Goal: Task Accomplishment & Management: Complete application form

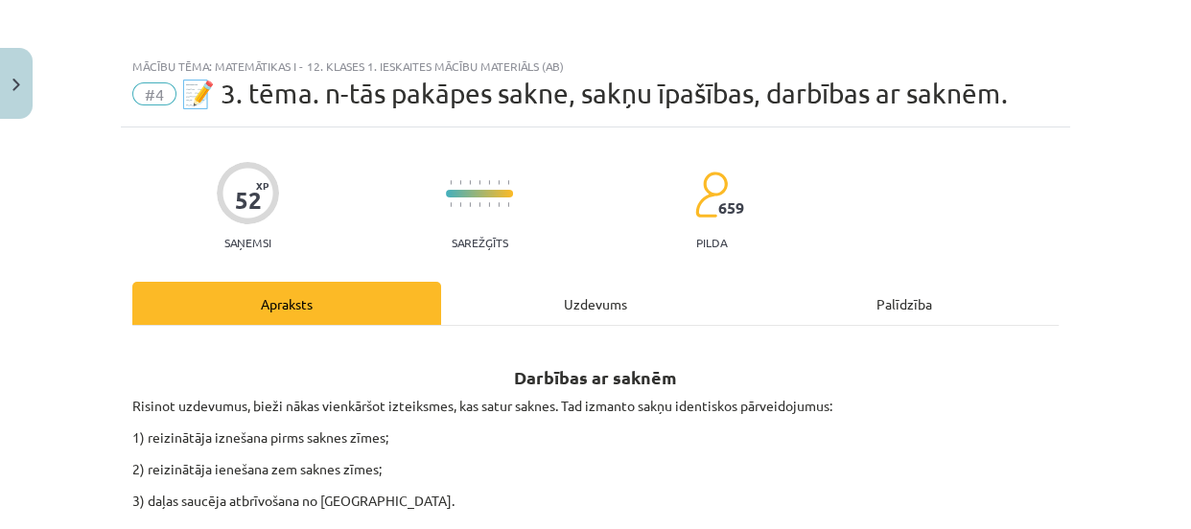
scroll to position [1998, 0]
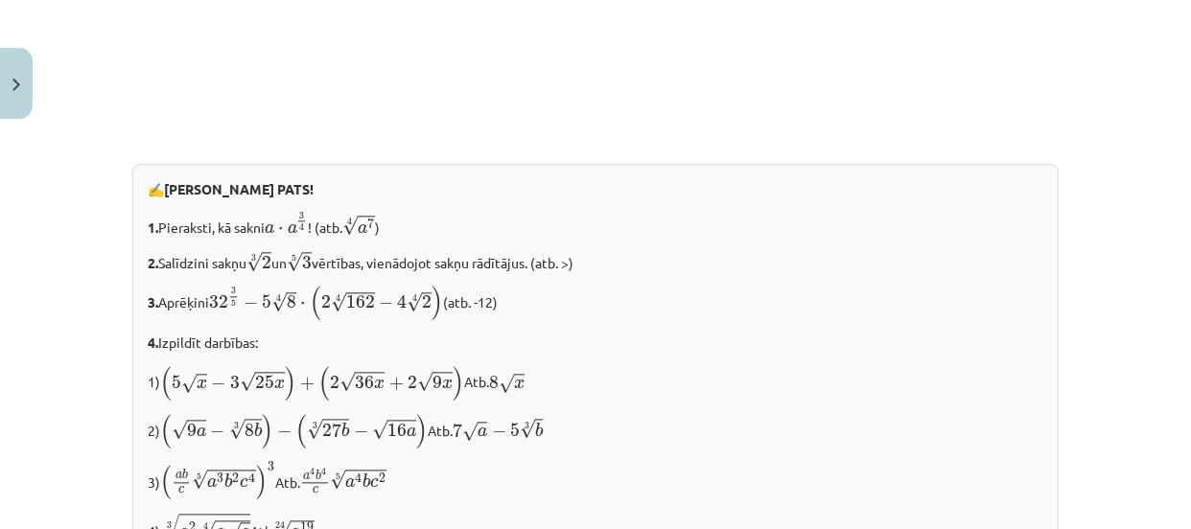
click at [831, 231] on p "1. Pieraksti, kā sakni a ⋅ a 3 4 a ⋅ a 3 4 ! (atb. 4 √ a 7 a 7 4 )" at bounding box center [596, 224] width 896 height 27
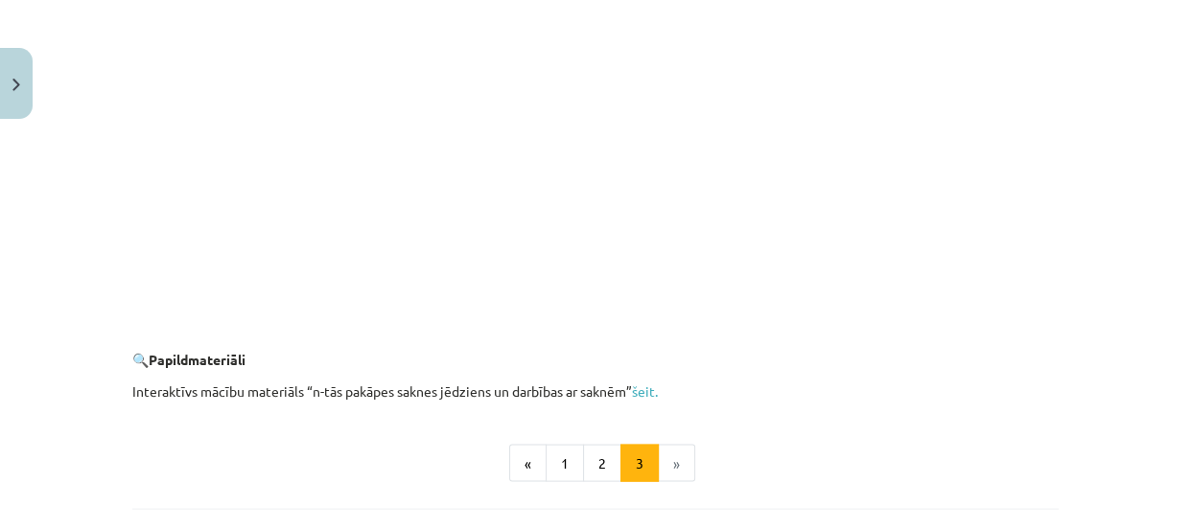
scroll to position [3480, 0]
click at [673, 466] on li "»" at bounding box center [677, 462] width 36 height 38
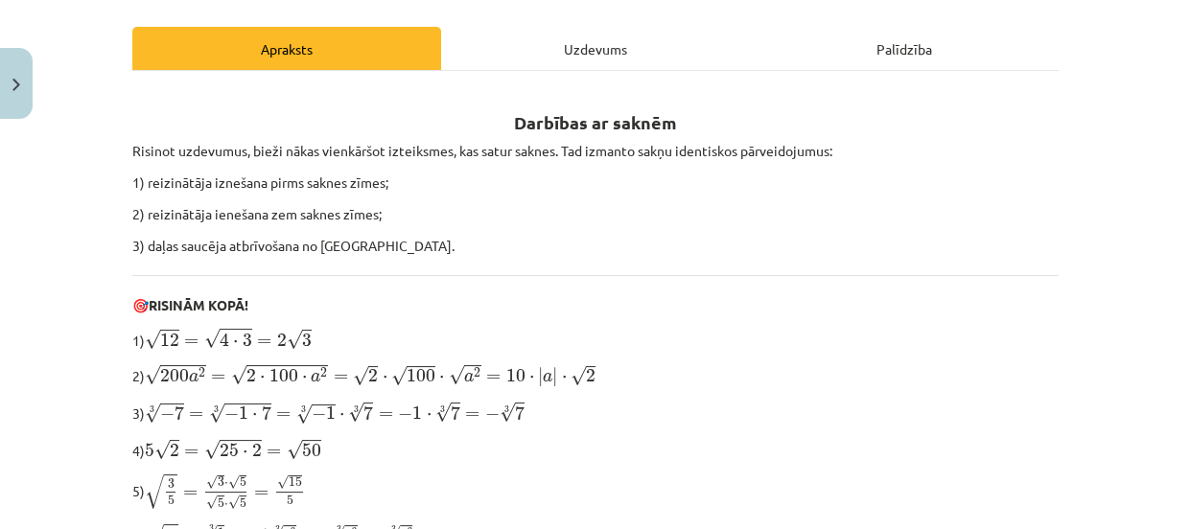
scroll to position [0, 0]
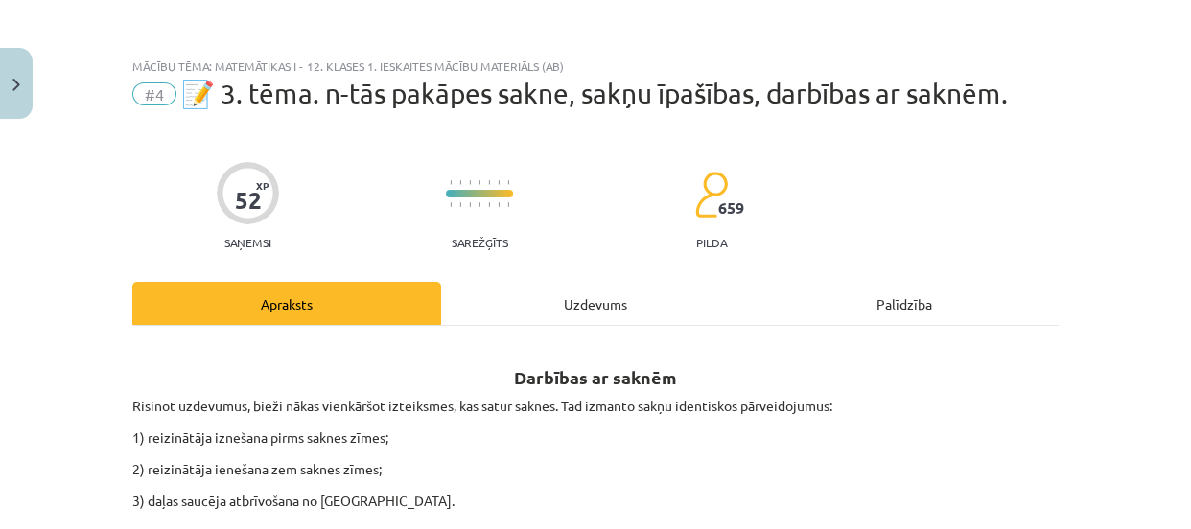
click at [595, 310] on div "Uzdevums" at bounding box center [595, 303] width 309 height 43
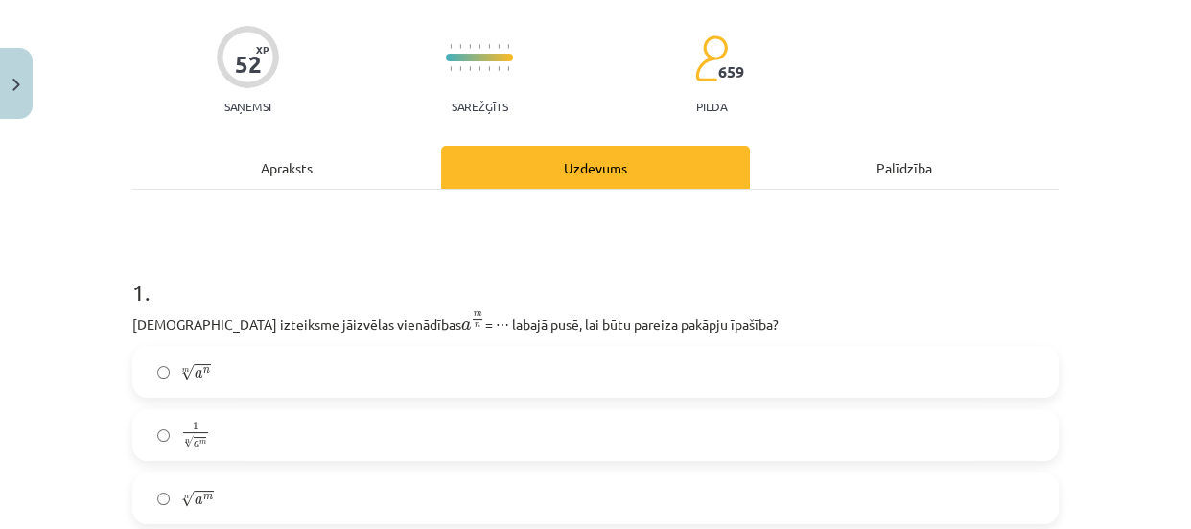
scroll to position [221, 0]
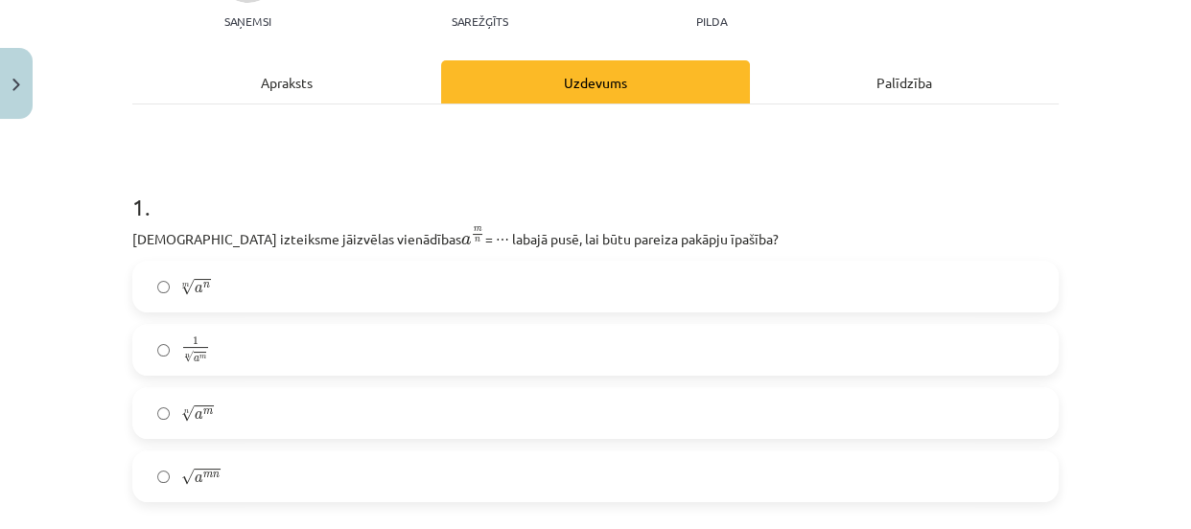
click at [582, 280] on label "m √ a n a n m" at bounding box center [595, 287] width 922 height 48
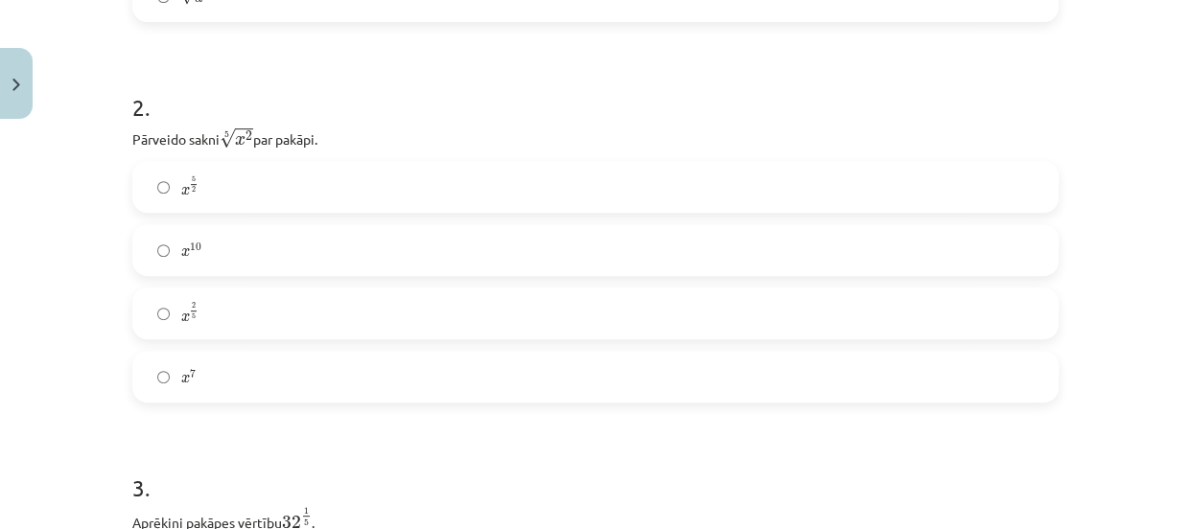
scroll to position [745, 0]
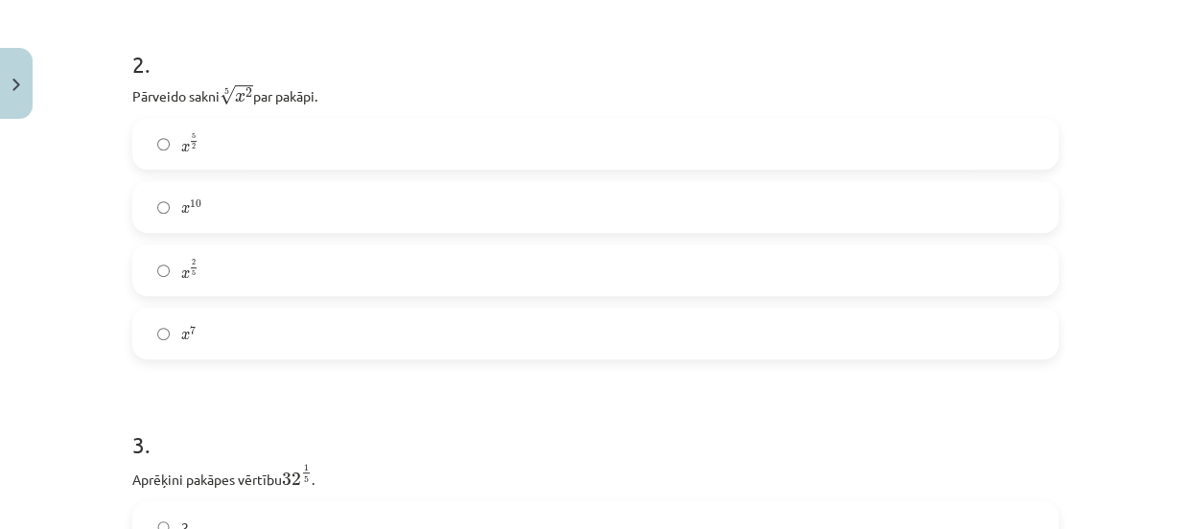
click at [509, 275] on label "x 2 5 x 2 5" at bounding box center [595, 270] width 922 height 48
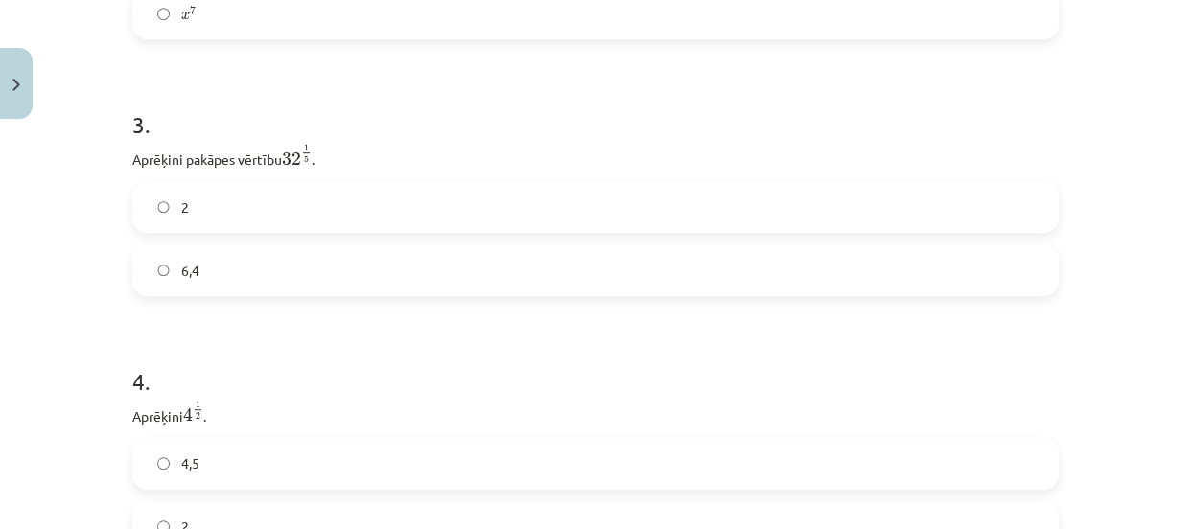
scroll to position [1093, 0]
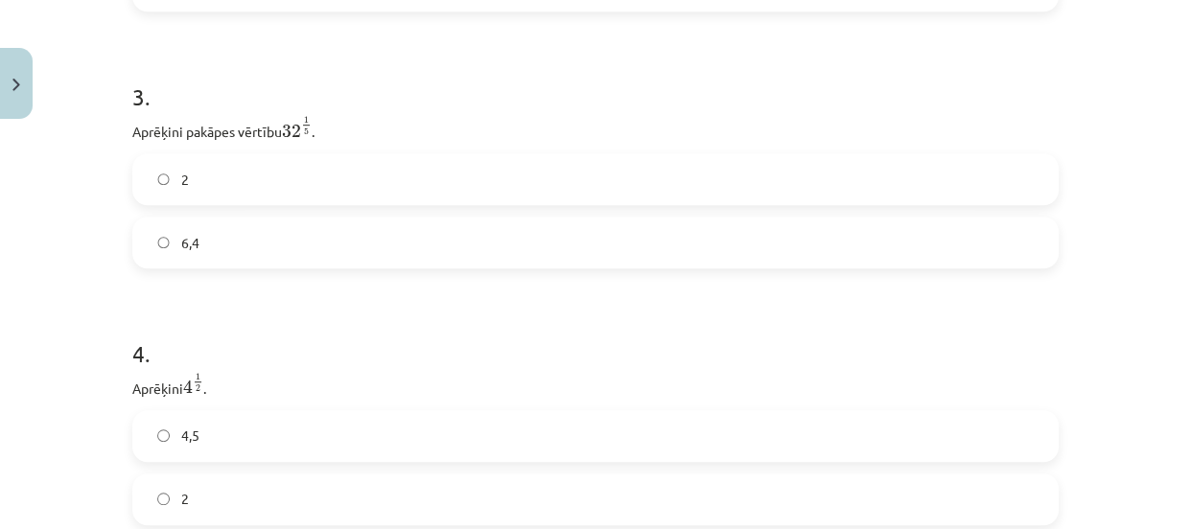
click at [152, 87] on h1 "3 ." at bounding box center [595, 79] width 926 height 59
click at [326, 121] on p "Aprēķini pakāpes vērtību 32 1 5 32 1 5 ." at bounding box center [595, 128] width 926 height 27
click at [336, 193] on label "2" at bounding box center [595, 179] width 922 height 48
click at [360, 102] on h1 "4 ." at bounding box center [595, 74] width 926 height 59
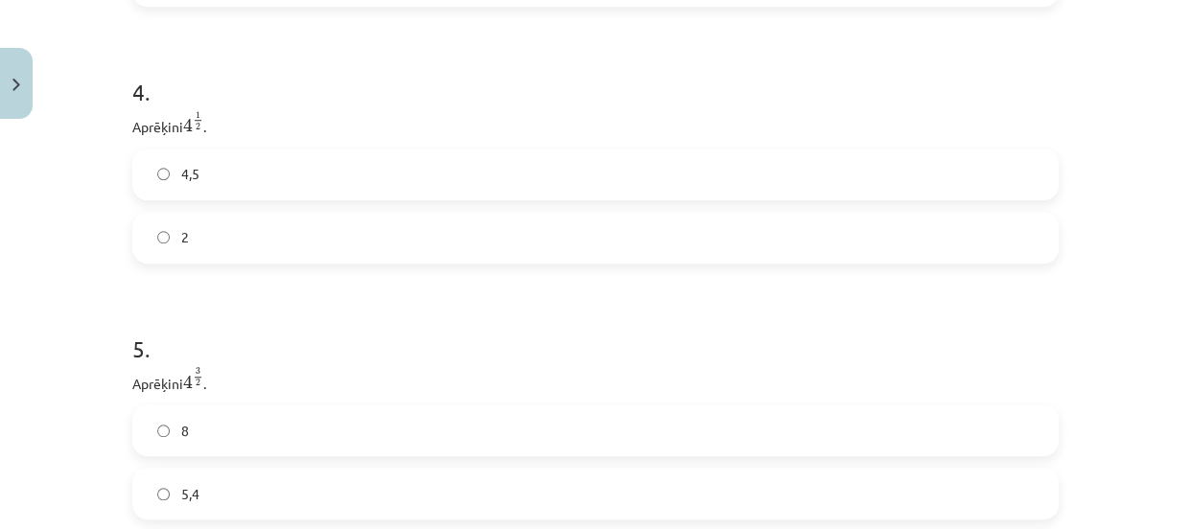
click at [404, 229] on label "2" at bounding box center [595, 238] width 922 height 48
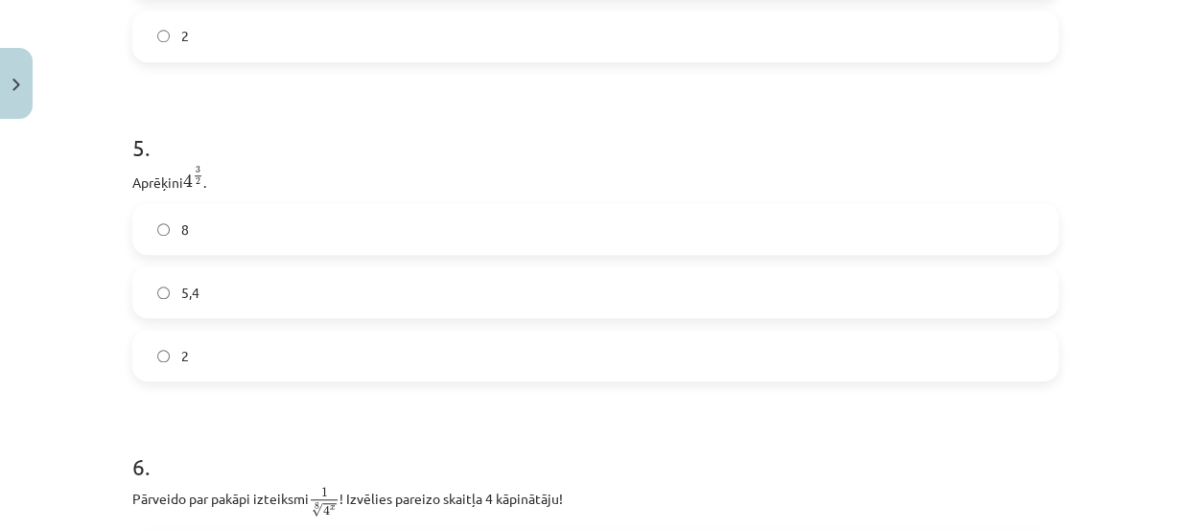
scroll to position [1617, 0]
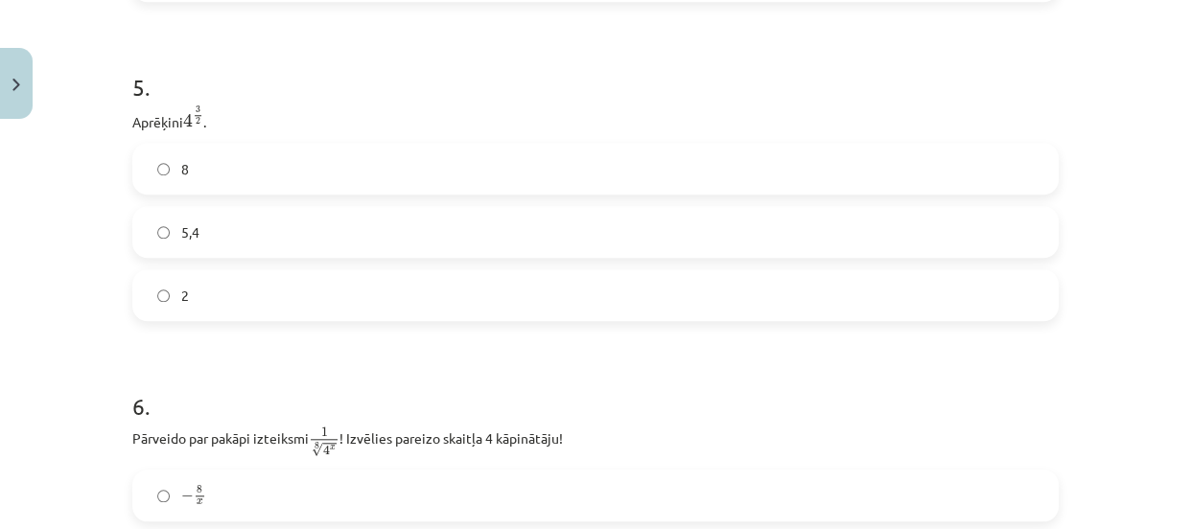
click at [413, 182] on label "8" at bounding box center [595, 169] width 922 height 48
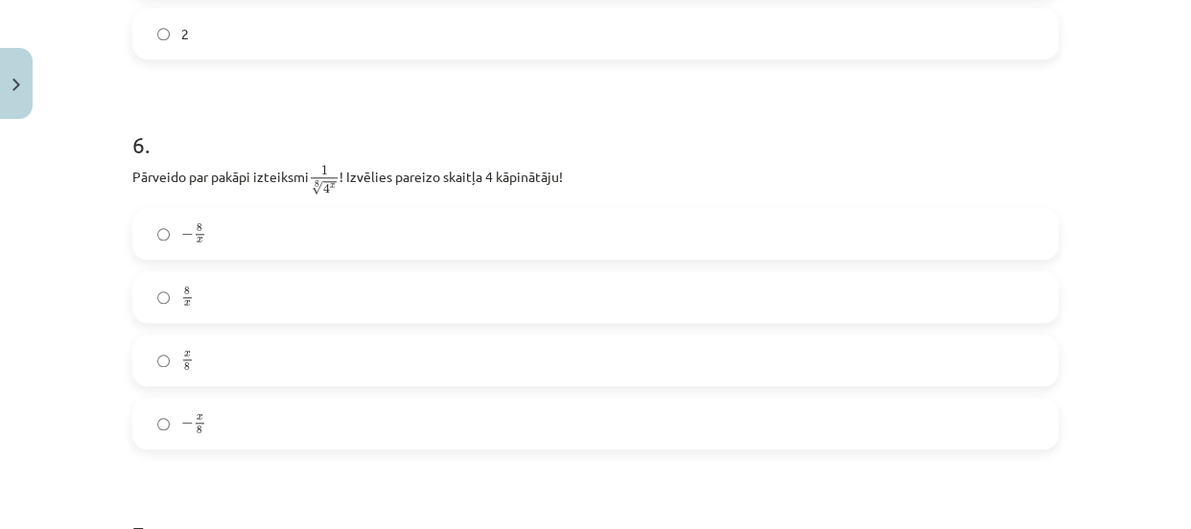
scroll to position [1966, 0]
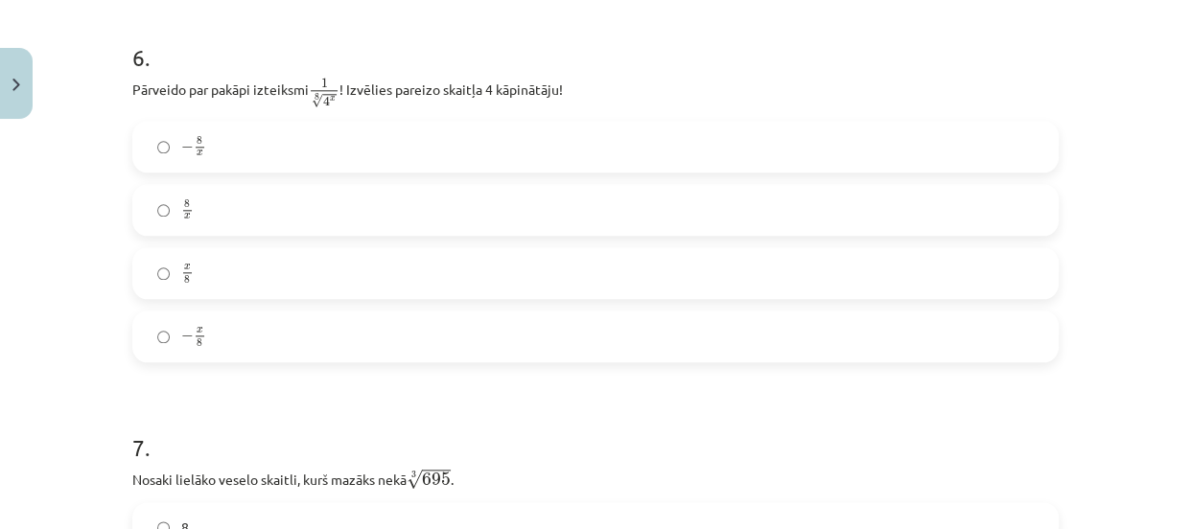
click at [566, 89] on p "Pārveido par pakāpi izteiksmi 1 8 √ 4 x 1 4 x 8 ! Izvēlies pareizo skaitļa 4 kā…" at bounding box center [595, 93] width 926 height 34
click at [404, 342] on label "− x 8 − x 8" at bounding box center [595, 337] width 922 height 48
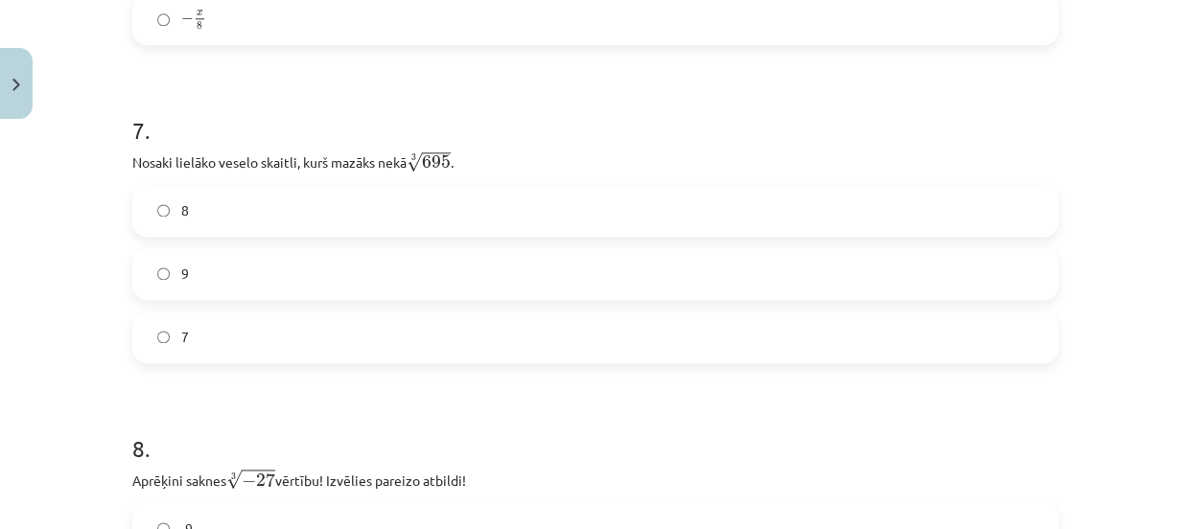
scroll to position [2314, 0]
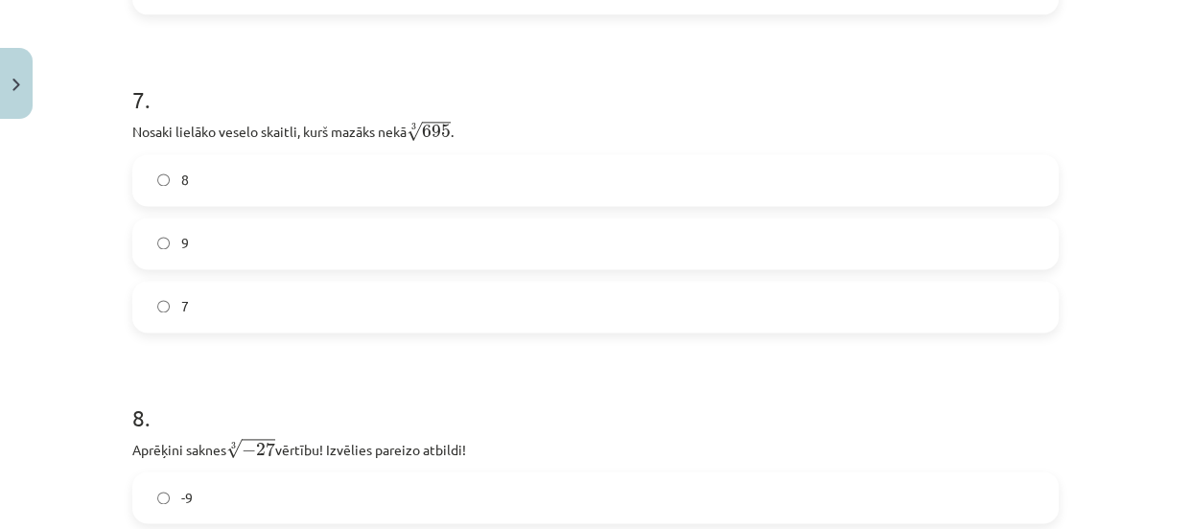
click at [517, 117] on div "7 . Nosaki lielāko veselo skaitli, kurš mazāks nekā 3 √ 695 695 3 . 8 9 7" at bounding box center [595, 193] width 926 height 280
click at [500, 173] on label "8" at bounding box center [595, 180] width 922 height 48
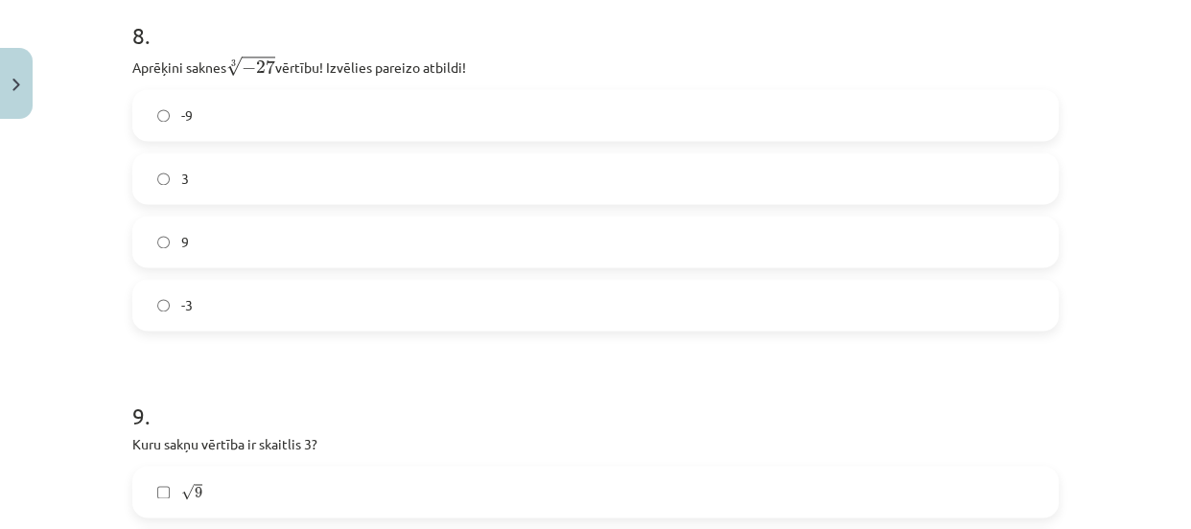
scroll to position [2750, 0]
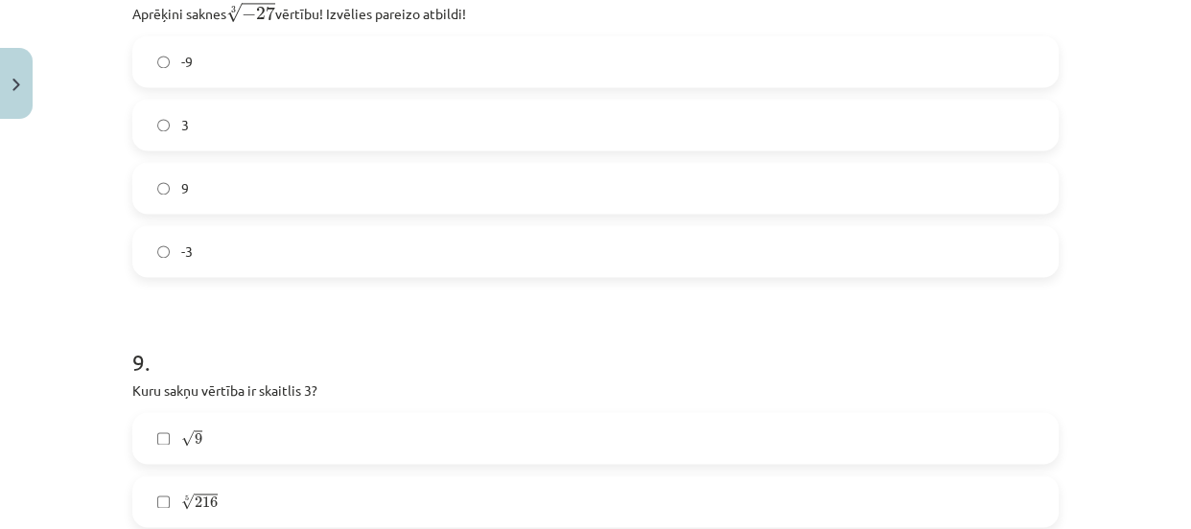
click at [497, 248] on label "-3" at bounding box center [595, 251] width 922 height 48
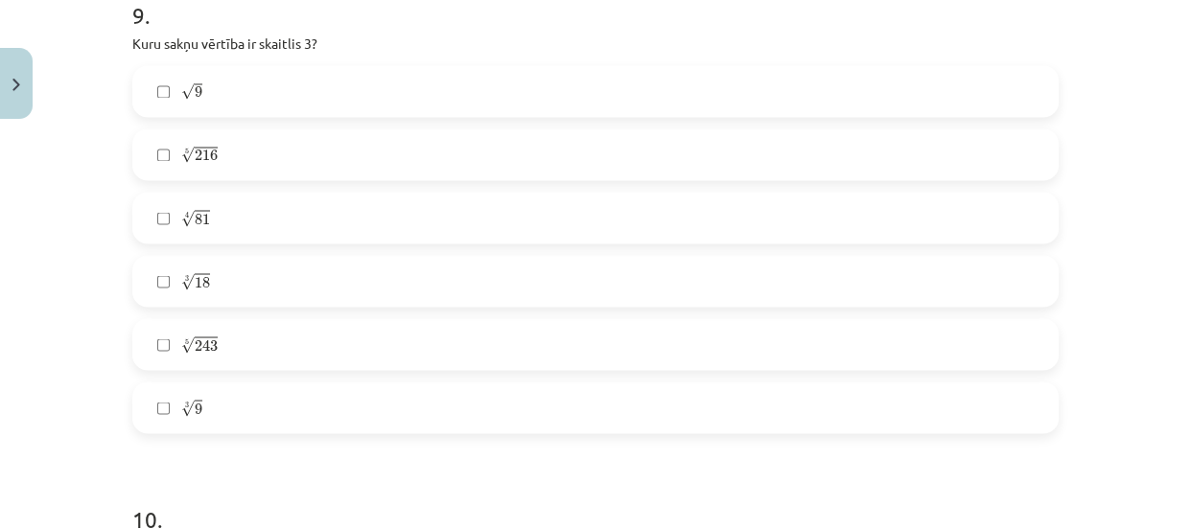
scroll to position [3098, 0]
click at [343, 82] on label "√ 9 9" at bounding box center [595, 90] width 922 height 48
click at [369, 35] on div "9 . Kuru sakņu vērtība ir skaitlis 3? √ 9 9 5 √ 216 216 5 4 √ 81 81 4 3 √ 18 18…" at bounding box center [595, 199] width 926 height 465
click at [463, 208] on label "4 √ 81 81 4" at bounding box center [595, 217] width 922 height 48
click at [462, 344] on label "5 √ 243 243 5" at bounding box center [595, 343] width 922 height 48
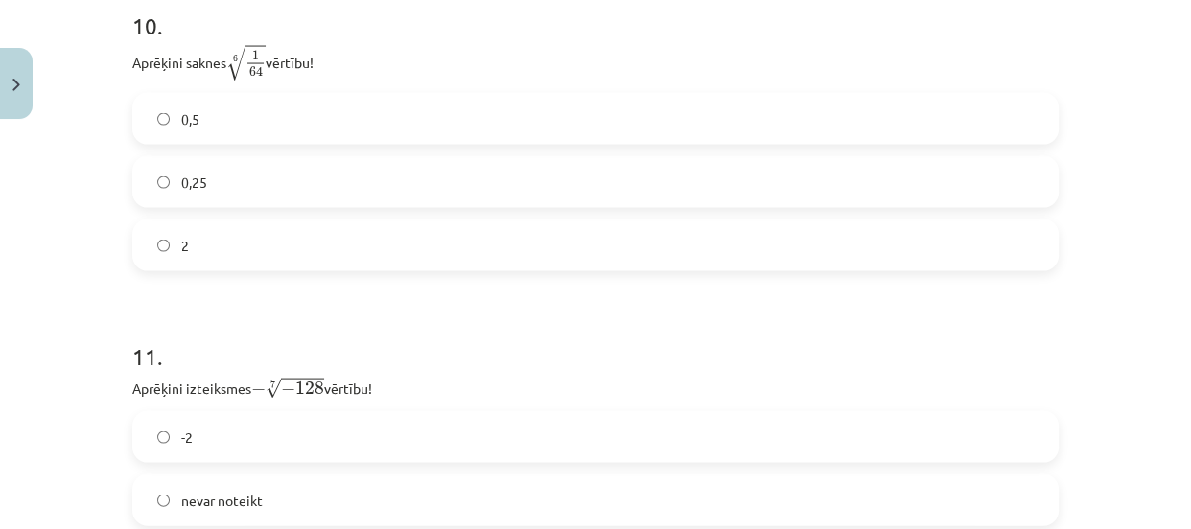
scroll to position [3502, 0]
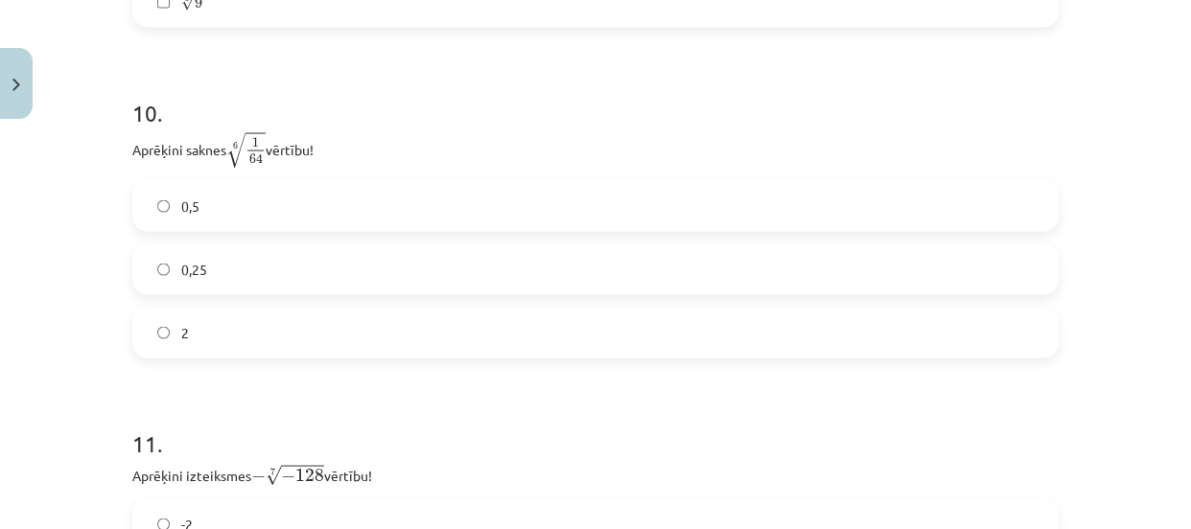
click at [384, 135] on p "Aprēķini saknes 6 √ 1 64 1 64 6 vērtību!" at bounding box center [595, 149] width 926 height 37
click at [413, 204] on label "0,5" at bounding box center [595, 206] width 922 height 48
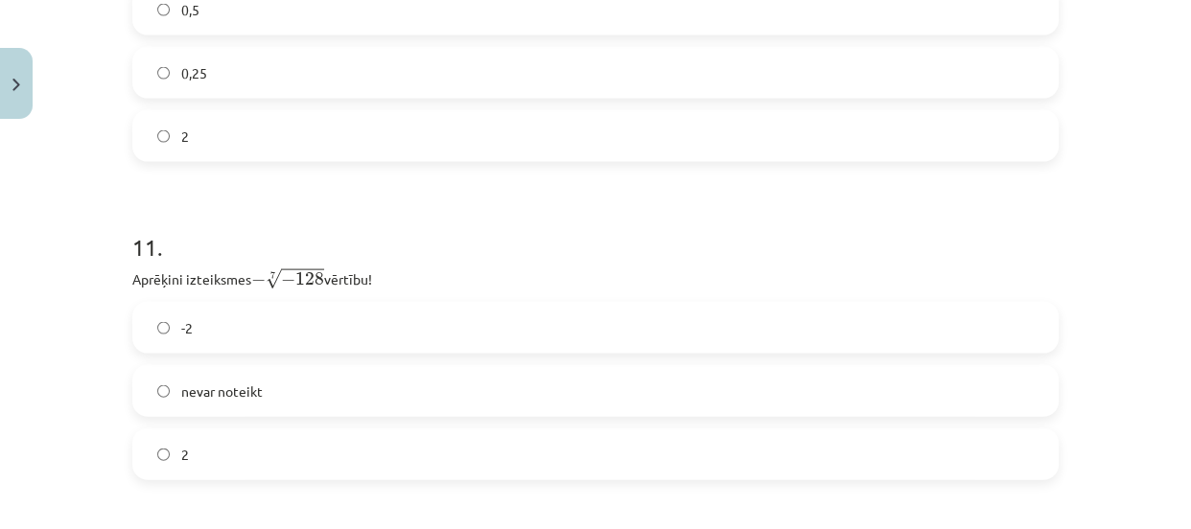
scroll to position [3764, 0]
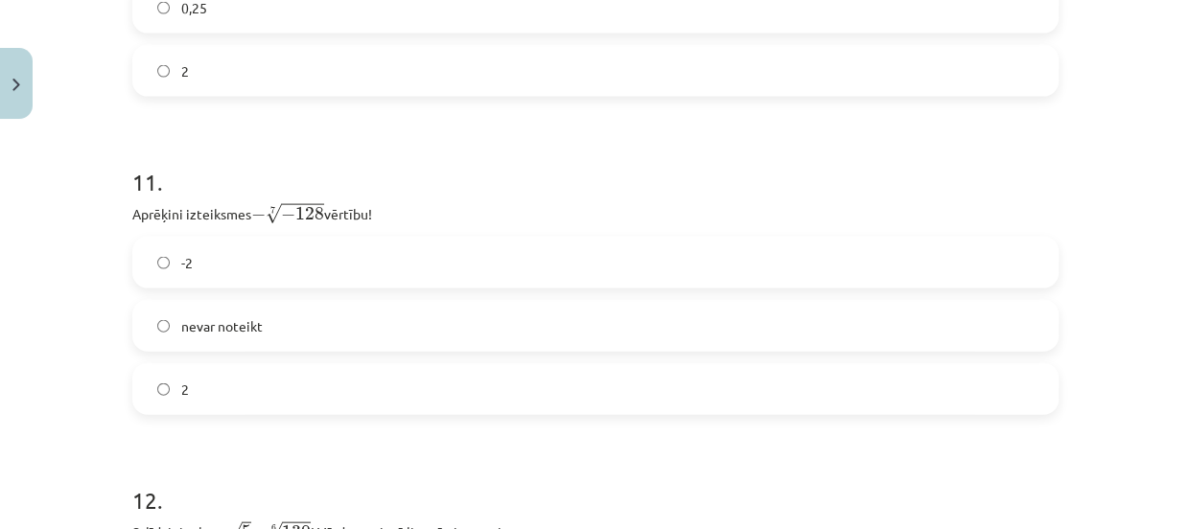
click at [478, 384] on label "2" at bounding box center [595, 389] width 922 height 48
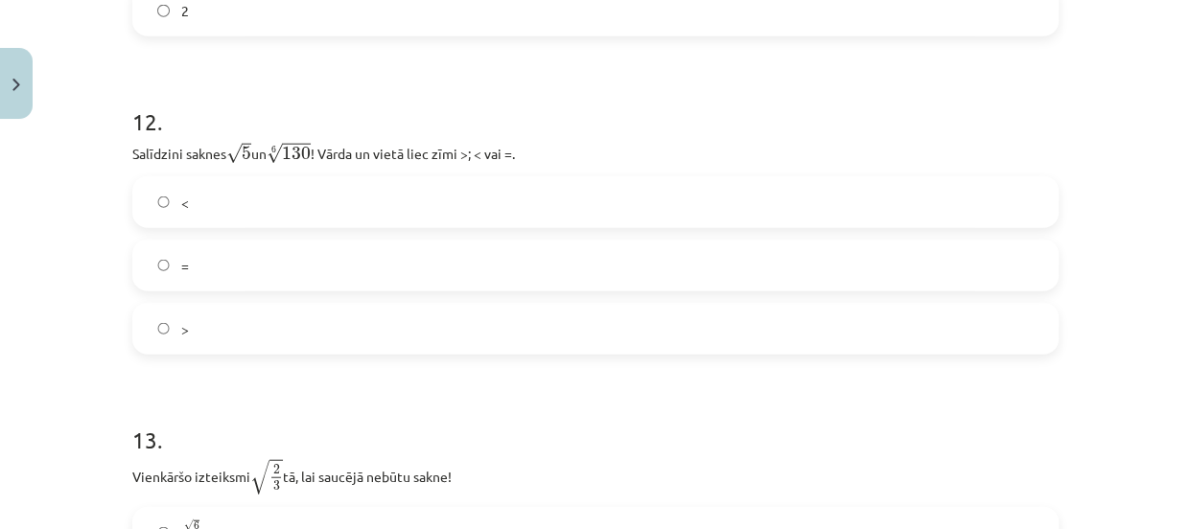
scroll to position [4113, 0]
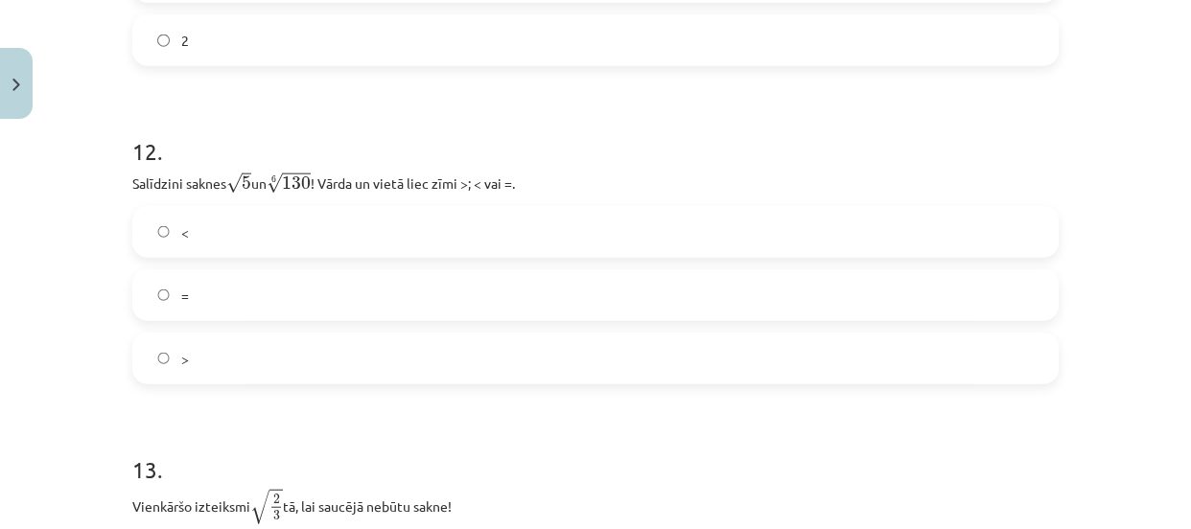
click at [570, 236] on label "<" at bounding box center [595, 232] width 922 height 48
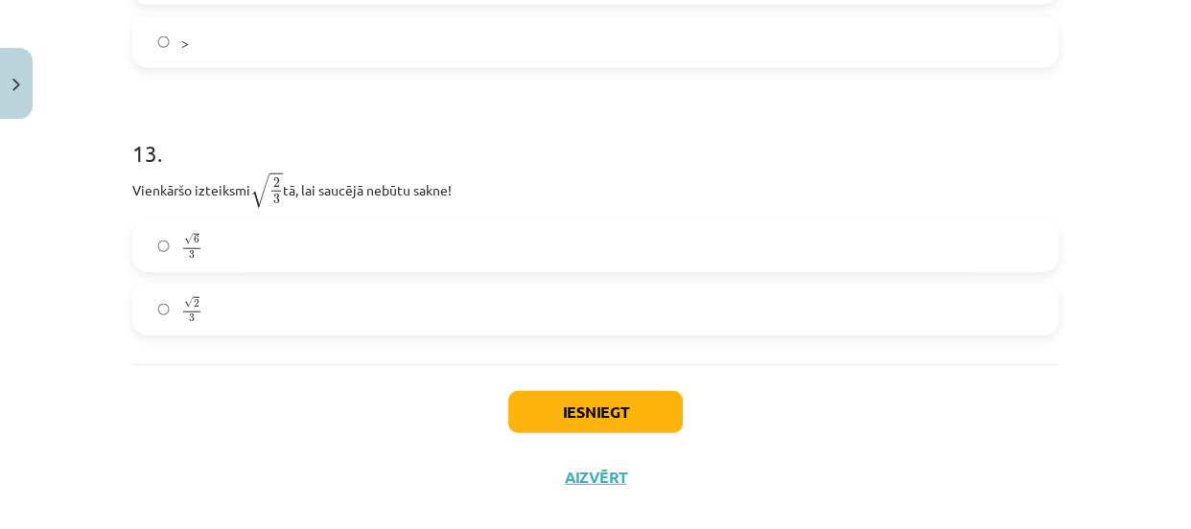
scroll to position [4461, 0]
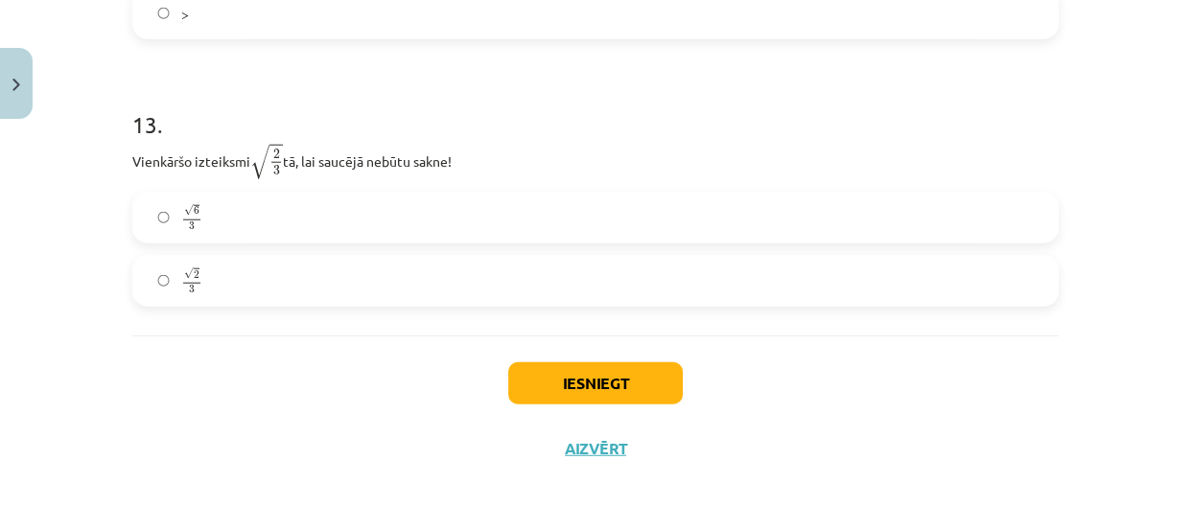
click at [472, 86] on h1 "13 ." at bounding box center [595, 107] width 926 height 59
click at [467, 197] on label "√ 6 3 6 3" at bounding box center [595, 218] width 922 height 48
click at [611, 384] on button "Iesniegt" at bounding box center [595, 383] width 175 height 42
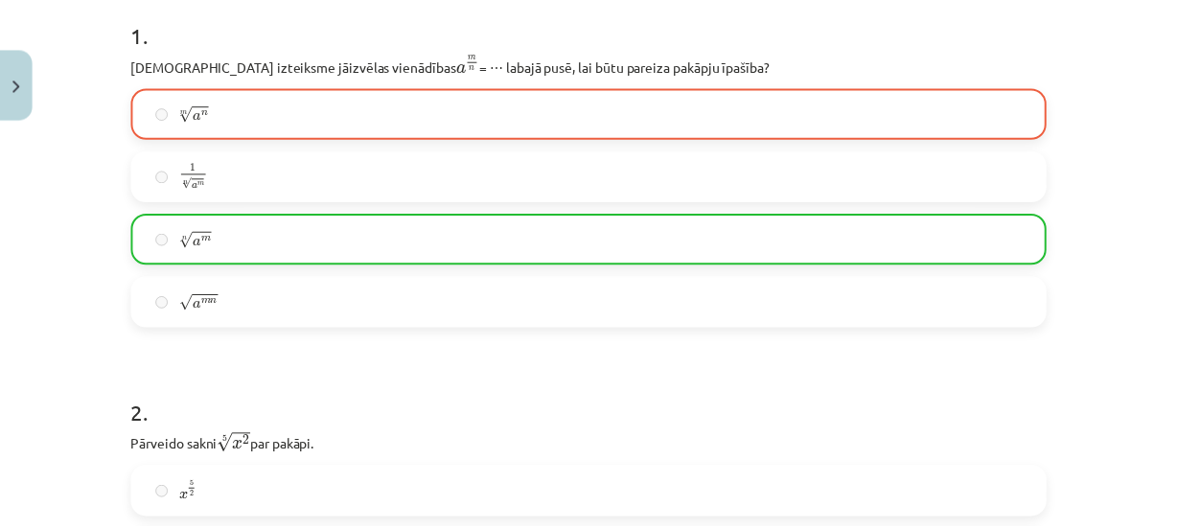
scroll to position [364, 0]
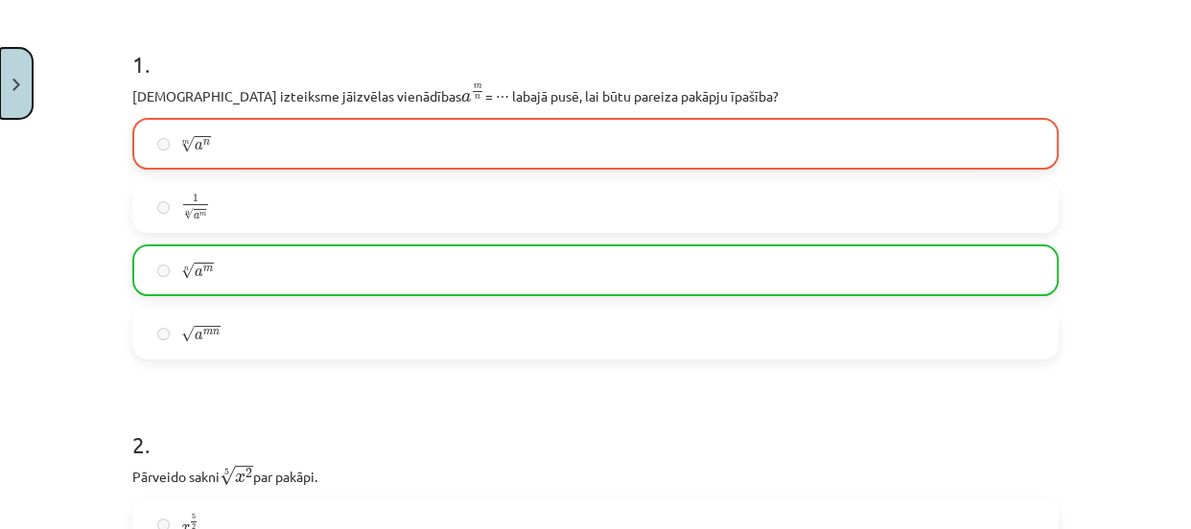
click at [6, 62] on button "Close" at bounding box center [16, 83] width 33 height 71
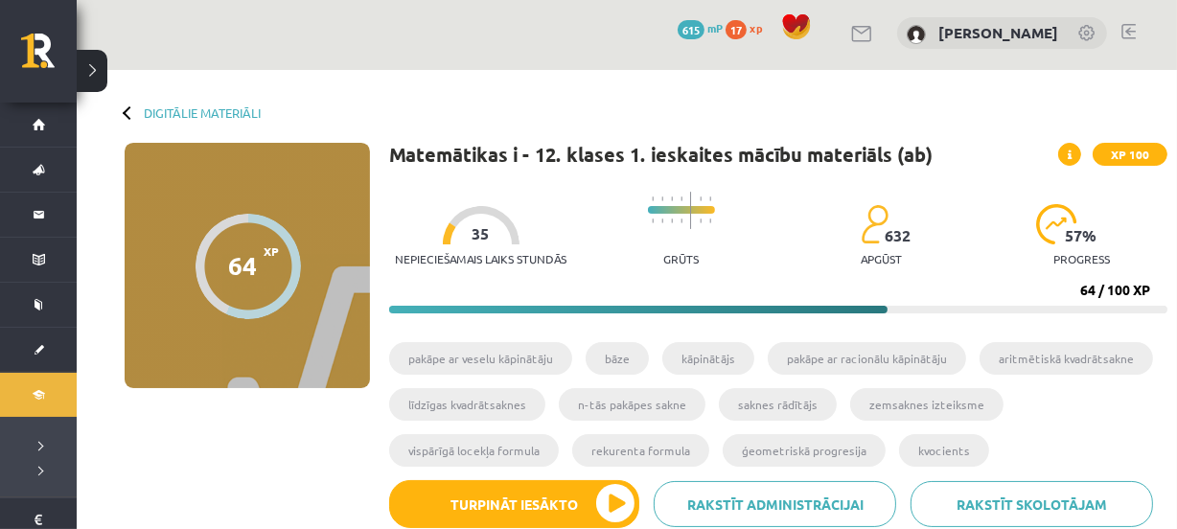
scroll to position [0, 0]
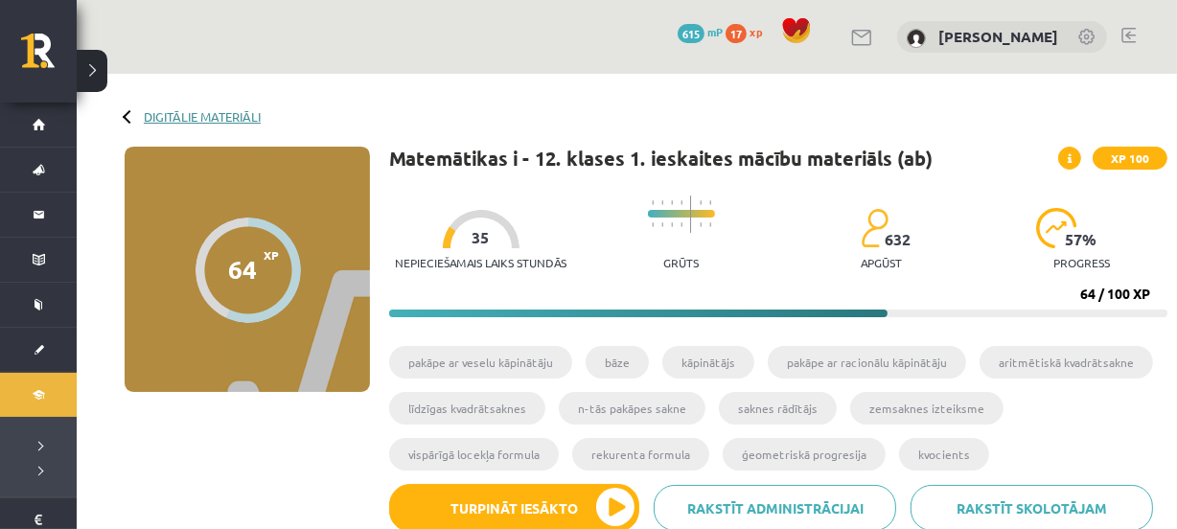
click at [188, 114] on link "Digitālie materiāli" at bounding box center [202, 116] width 117 height 14
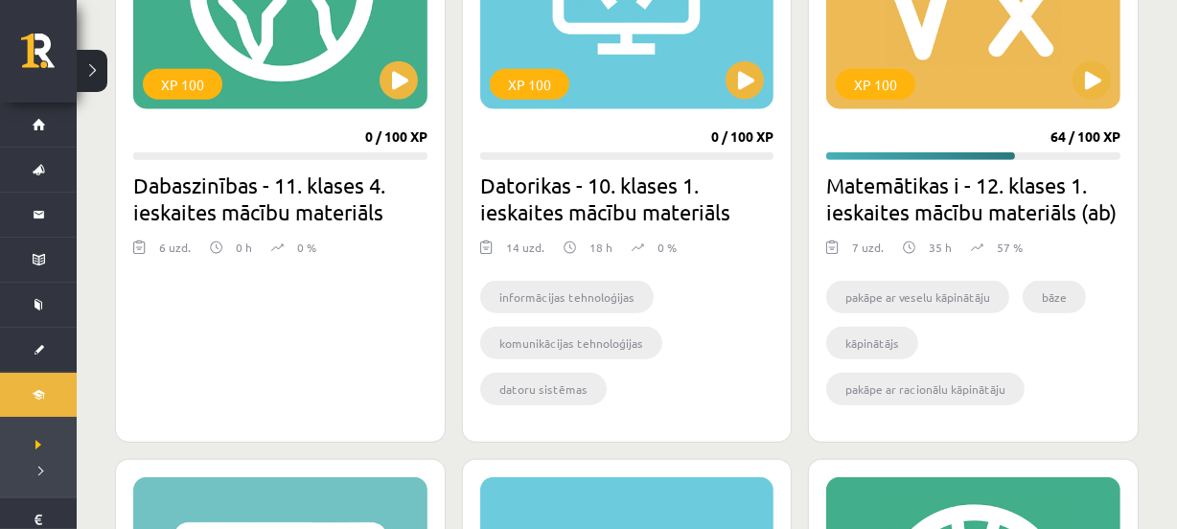
scroll to position [1880, 0]
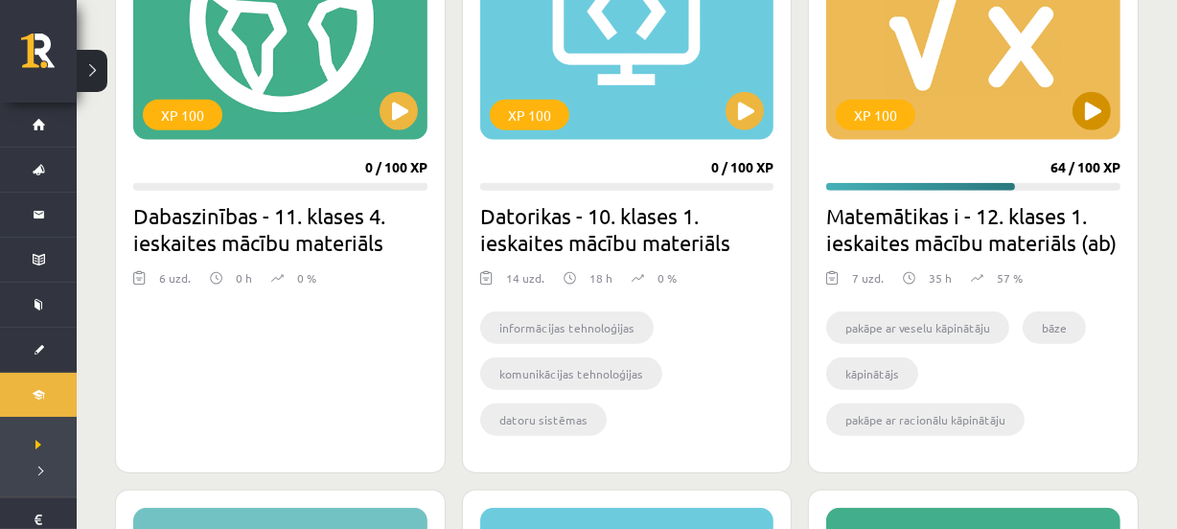
click at [1062, 119] on div "XP 100" at bounding box center [973, 20] width 294 height 240
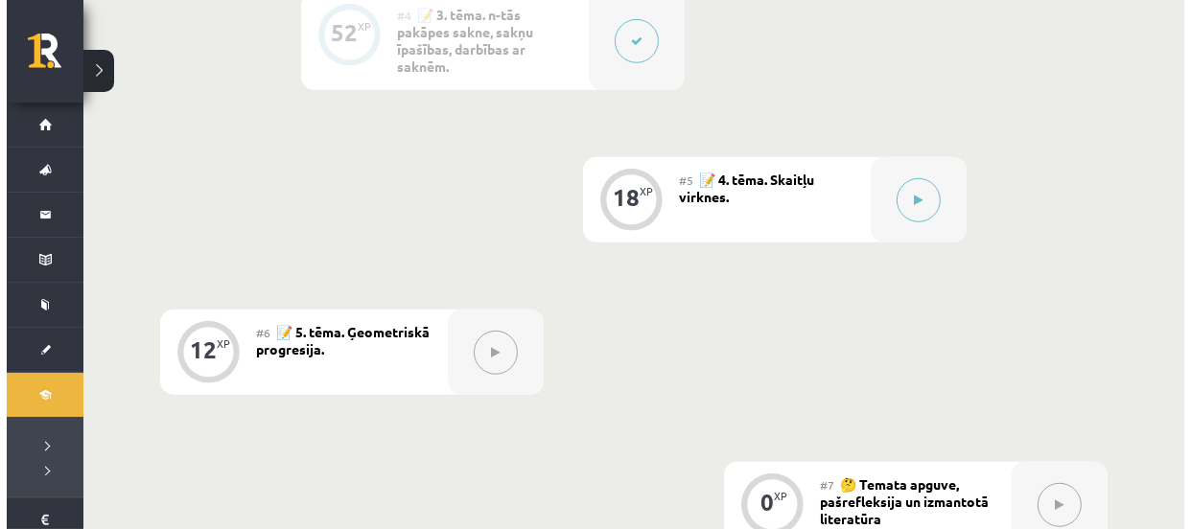
scroll to position [1132, 0]
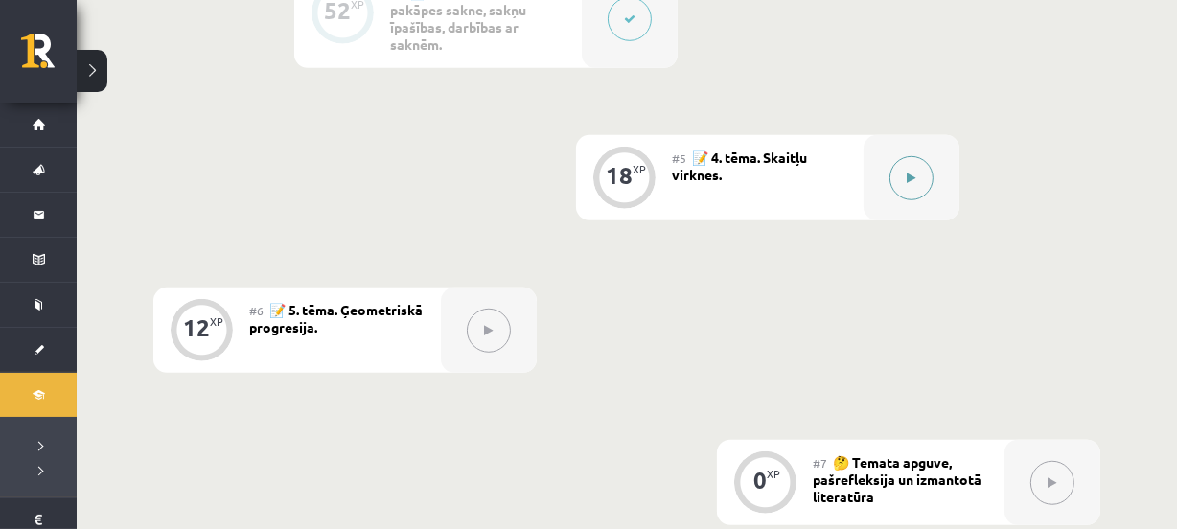
click at [914, 210] on div at bounding box center [912, 177] width 96 height 85
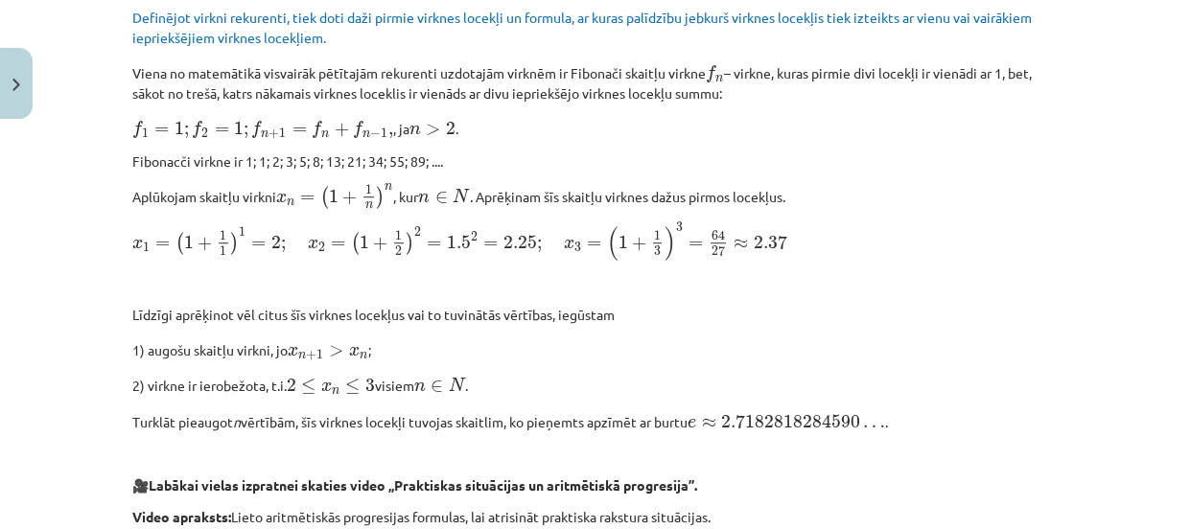
scroll to position [1287, 0]
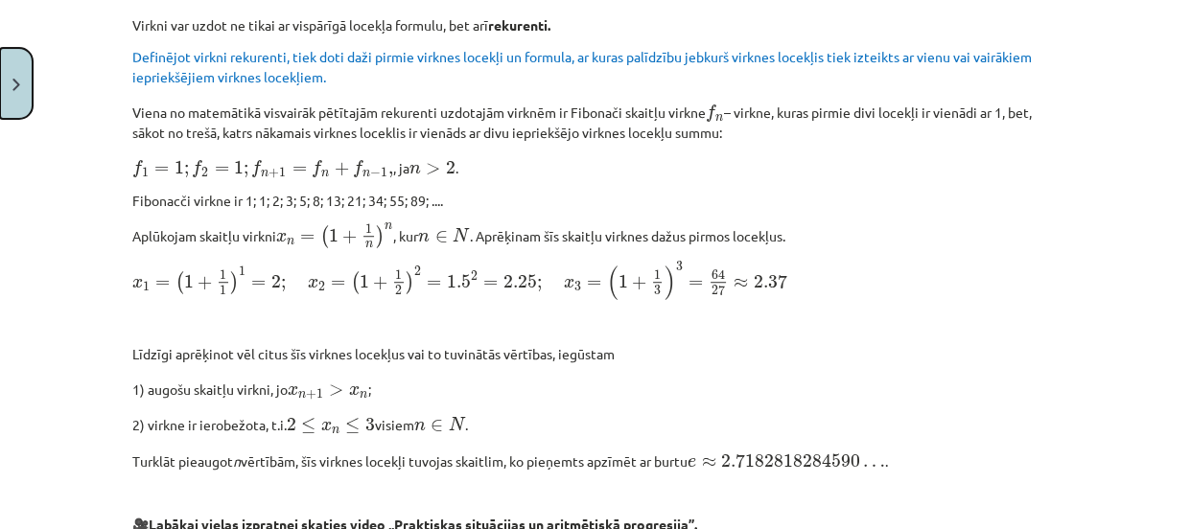
click at [11, 81] on button "Close" at bounding box center [16, 83] width 33 height 71
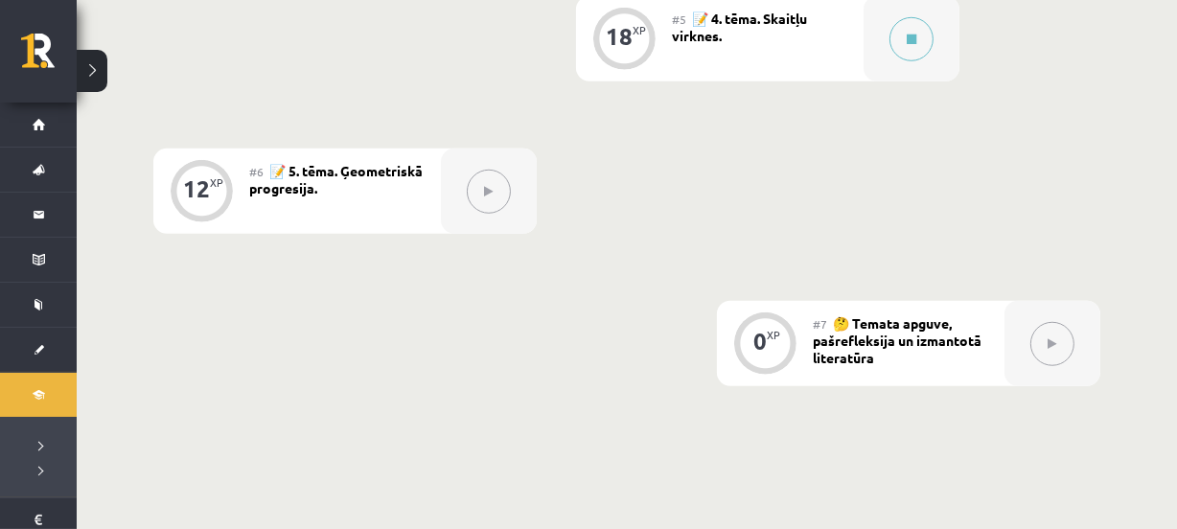
scroll to position [1307, 0]
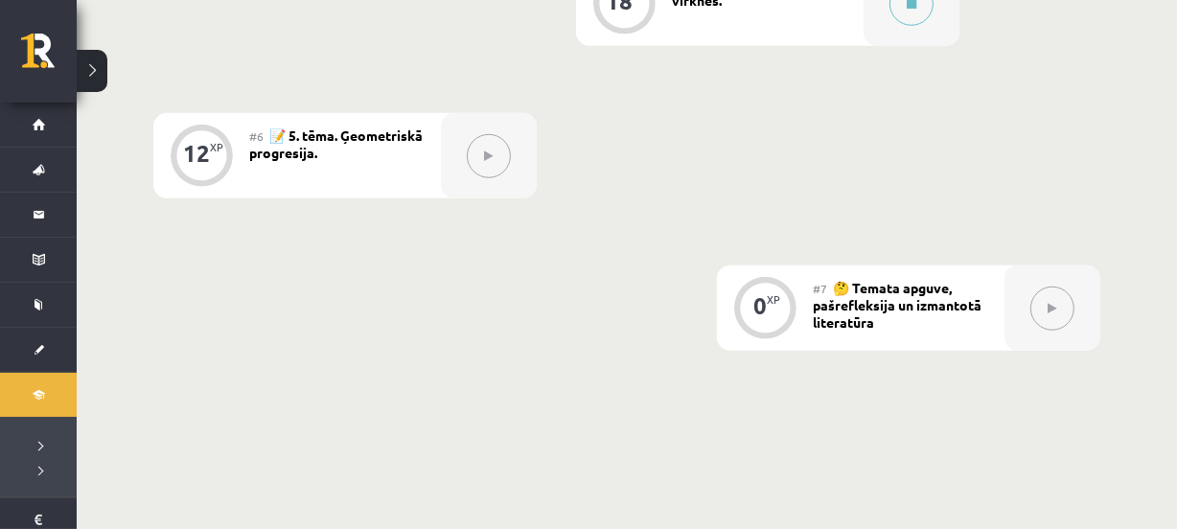
click at [489, 136] on button at bounding box center [489, 156] width 44 height 44
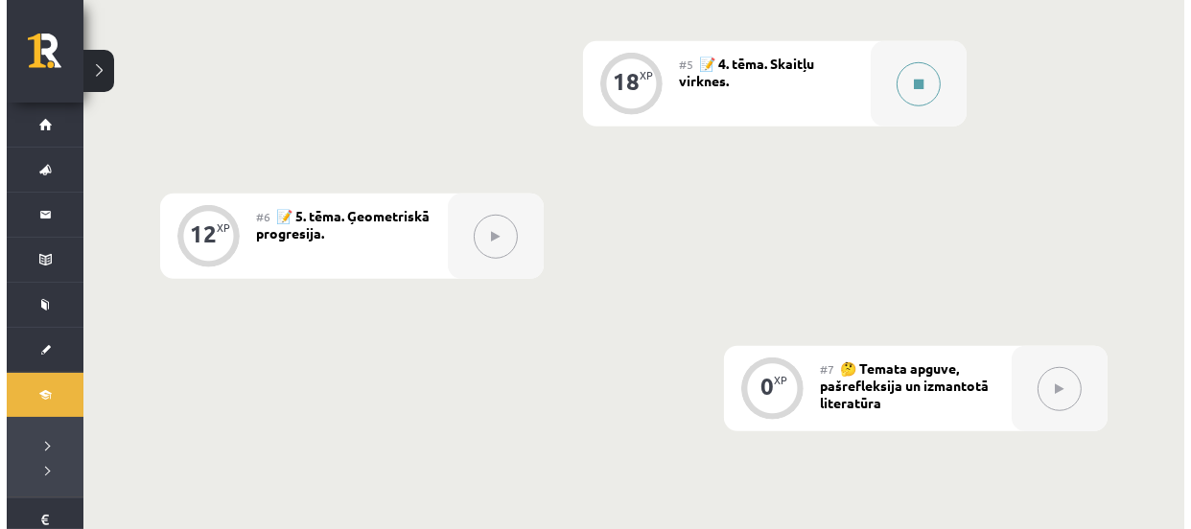
scroll to position [1132, 0]
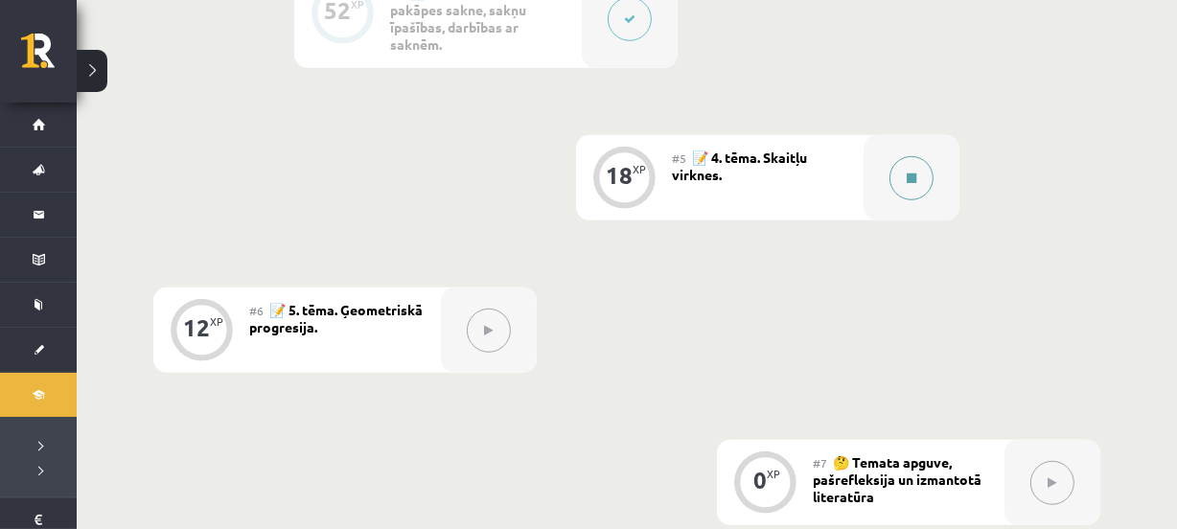
click at [925, 163] on button at bounding box center [912, 178] width 44 height 44
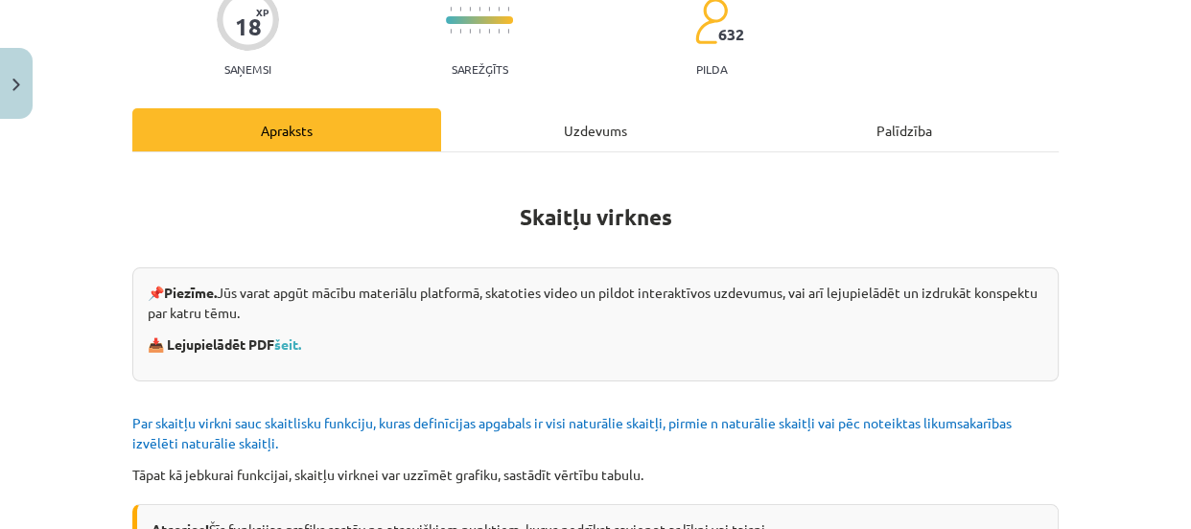
scroll to position [261, 0]
